Goal: Navigation & Orientation: Go to known website

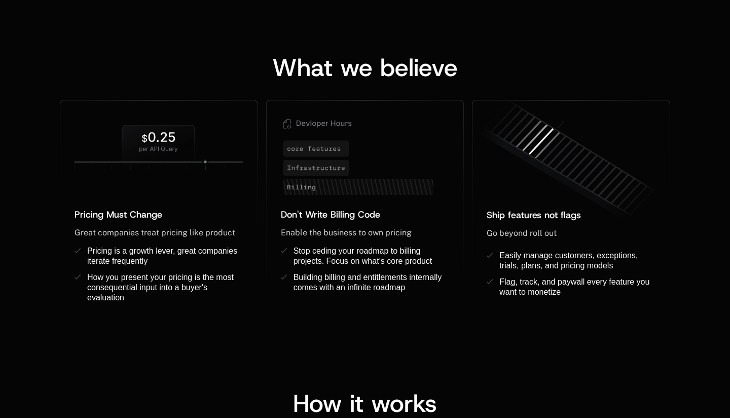
scroll to position [724, 0]
